Goal: Task Accomplishment & Management: Manage account settings

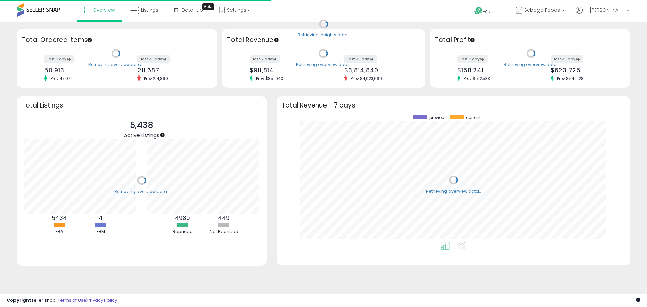
scroll to position [127, 340]
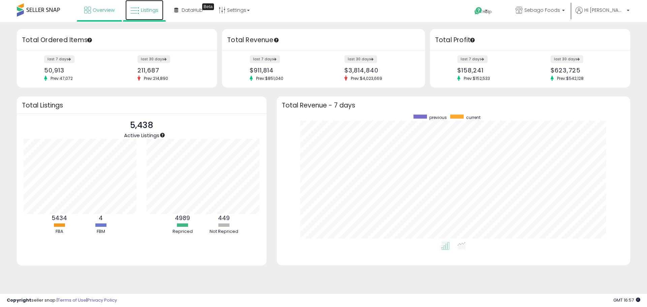
click at [141, 8] on span "Listings" at bounding box center [150, 10] width 18 height 7
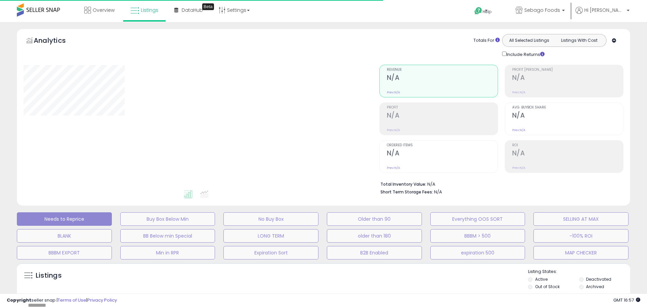
select select "**"
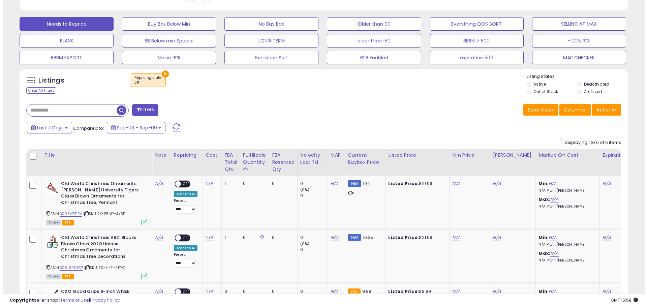
scroll to position [77, 0]
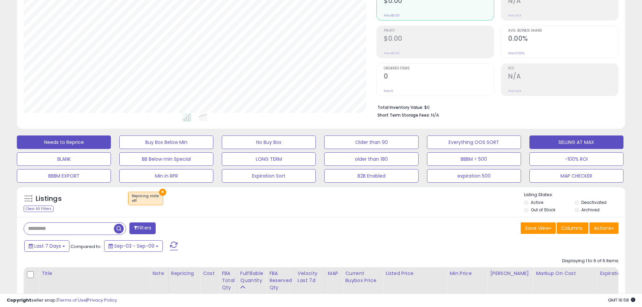
click at [570, 144] on button "SELLING AT MAX" at bounding box center [576, 141] width 94 height 13
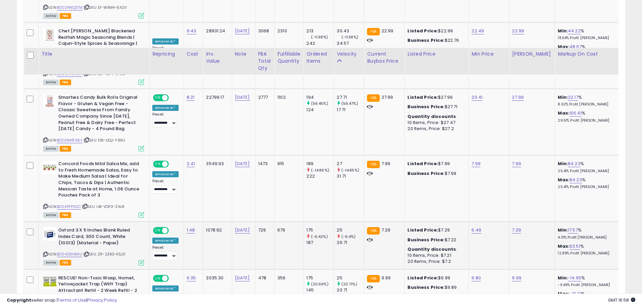
scroll to position [818, 0]
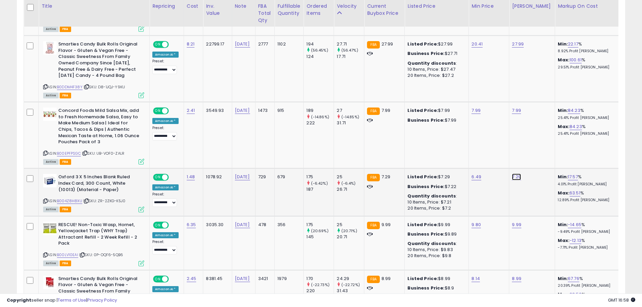
click at [512, 177] on link "7.29" at bounding box center [516, 177] width 9 height 7
drag, startPoint x: 487, startPoint y: 162, endPoint x: 420, endPoint y: 166, distance: 67.9
type input "****"
click at [547, 161] on icon "button" at bounding box center [545, 159] width 4 height 4
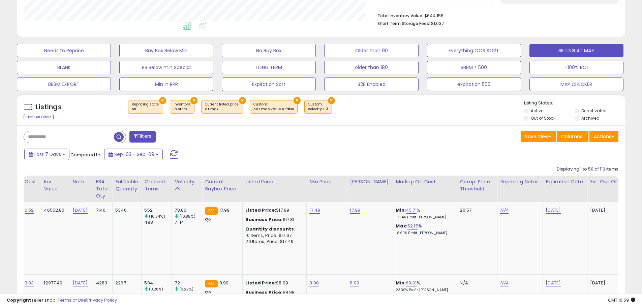
scroll to position [0, 0]
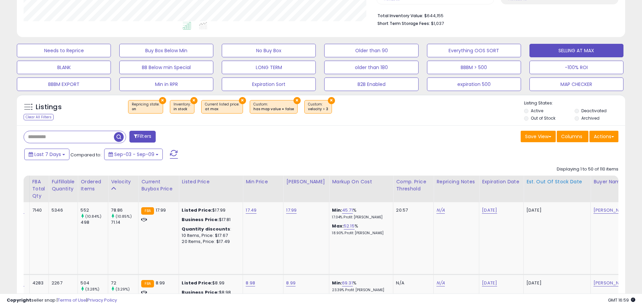
click at [545, 183] on div "Est. Out Of Stock Date" at bounding box center [556, 181] width 61 height 7
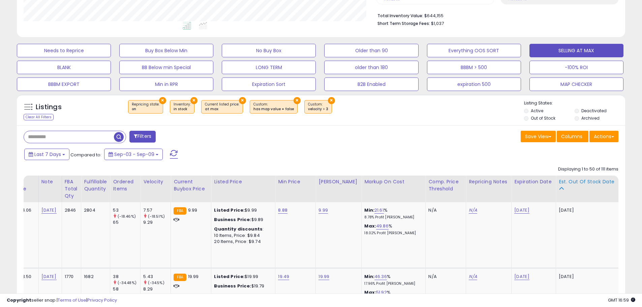
click at [564, 187] on div "Est. Out Of Stock Date" at bounding box center [589, 185] width 61 height 14
click at [565, 181] on div "Est. Out Of Stock Date" at bounding box center [589, 181] width 61 height 7
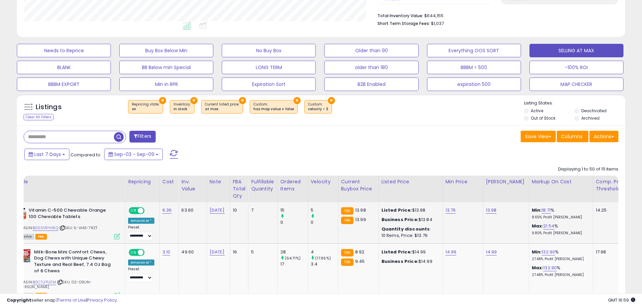
click at [483, 211] on td "13.98" at bounding box center [506, 222] width 46 height 41
click at [486, 209] on link "13.98" at bounding box center [491, 210] width 11 height 7
drag, startPoint x: 474, startPoint y: 196, endPoint x: 410, endPoint y: 204, distance: 63.8
click at [410, 204] on tr "**********" at bounding box center [510, 222] width 1021 height 41
type input "**"
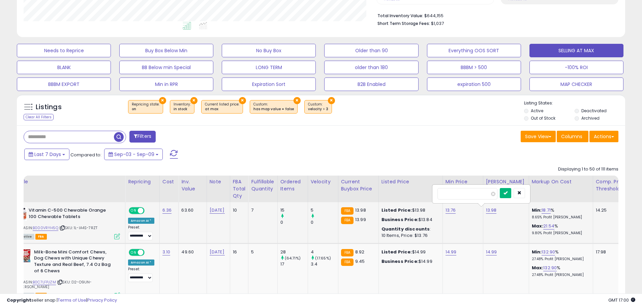
click at [510, 193] on button "submit" at bounding box center [505, 193] width 11 height 10
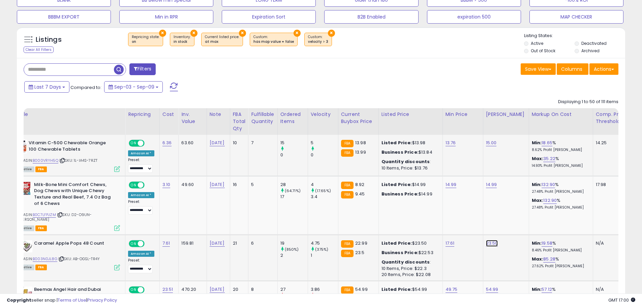
click at [486, 240] on link "23.50" at bounding box center [492, 243] width 12 height 7
drag, startPoint x: 474, startPoint y: 222, endPoint x: 421, endPoint y: 226, distance: 53.1
type input "*****"
click button "submit" at bounding box center [505, 221] width 11 height 10
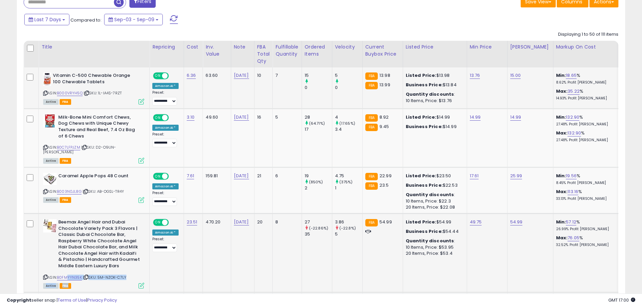
click at [69, 275] on div "ASIN: B0FMYYN35K | SKU: 5M-NZOK-C7LY Active FBA" at bounding box center [93, 253] width 101 height 69
click at [69, 275] on link "B0FMYYN35K" at bounding box center [69, 278] width 25 height 6
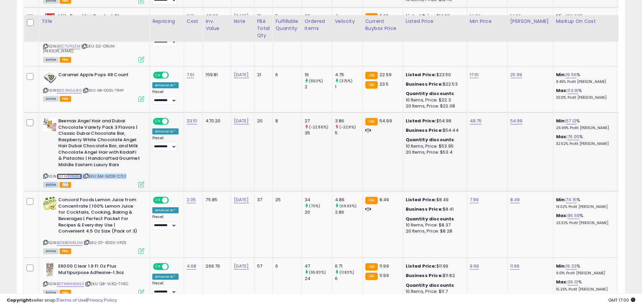
scroll to position [472, 0]
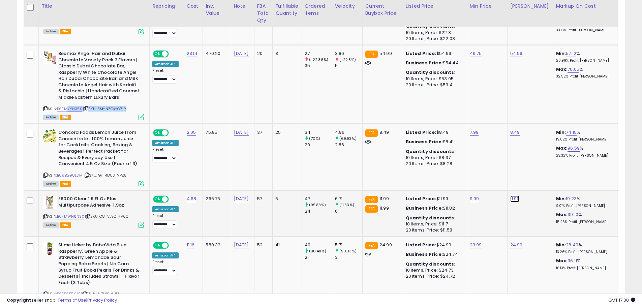
click at [510, 195] on link "11.99" at bounding box center [514, 198] width 9 height 7
drag, startPoint x: 494, startPoint y: 175, endPoint x: 448, endPoint y: 182, distance: 46.0
type input "*****"
click button "submit" at bounding box center [528, 177] width 11 height 10
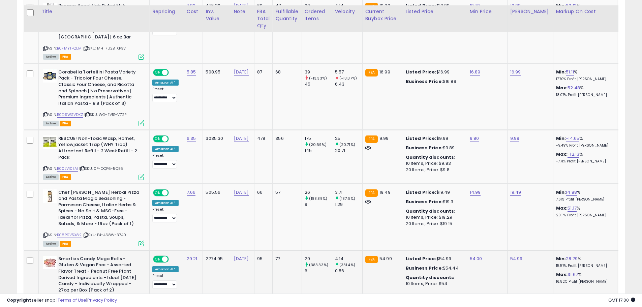
scroll to position [910, 0]
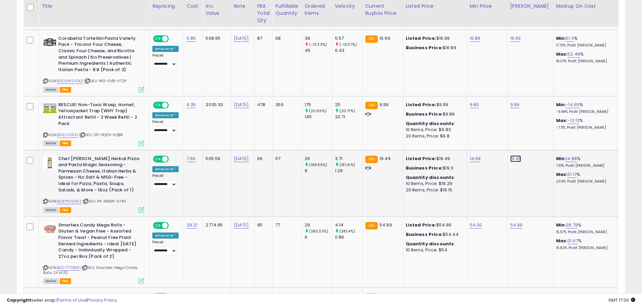
click at [510, 155] on link "19.49" at bounding box center [515, 158] width 11 height 7
type input "*****"
click button "submit" at bounding box center [529, 136] width 11 height 10
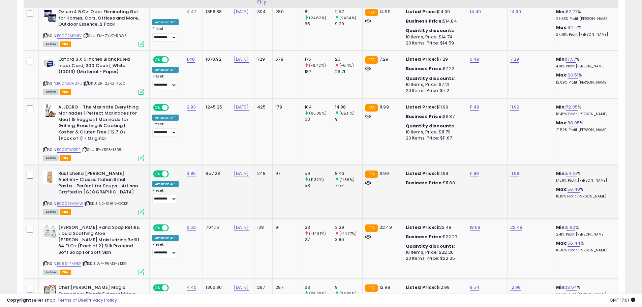
scroll to position [1584, 0]
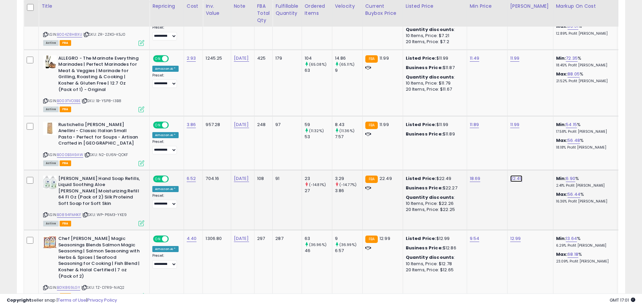
click at [511, 175] on link "22.49" at bounding box center [516, 178] width 12 height 7
type input "*****"
click button "submit" at bounding box center [530, 156] width 11 height 10
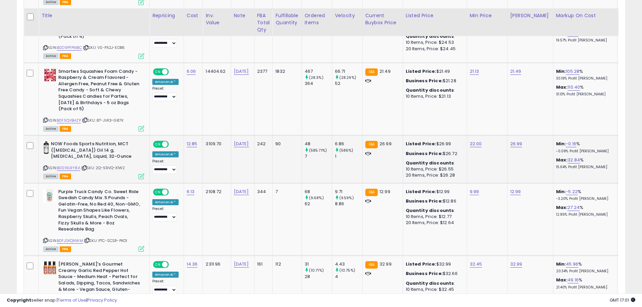
scroll to position [1954, 0]
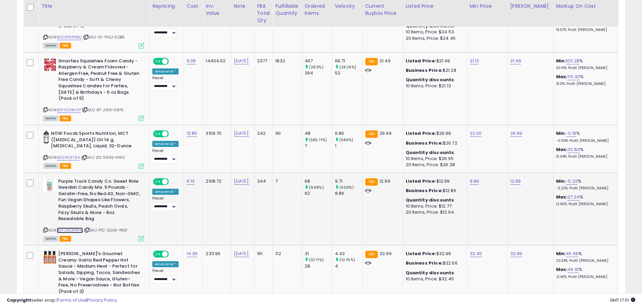
click at [73, 227] on link "B0FJSKQNWM" at bounding box center [70, 230] width 26 height 6
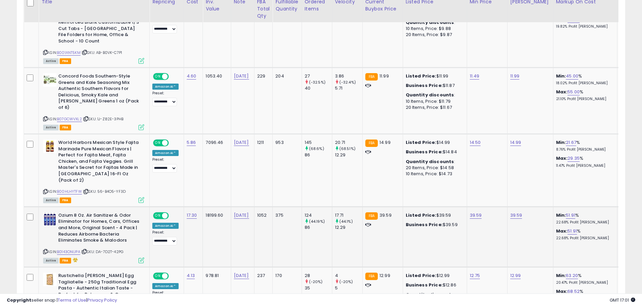
scroll to position [3176, 0]
